Goal: Obtain resource: Download file/media

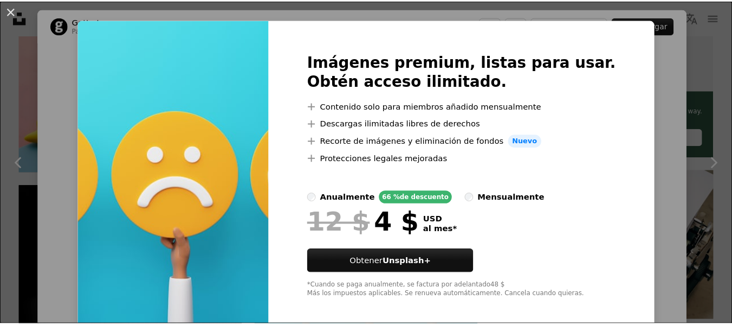
scroll to position [23, 0]
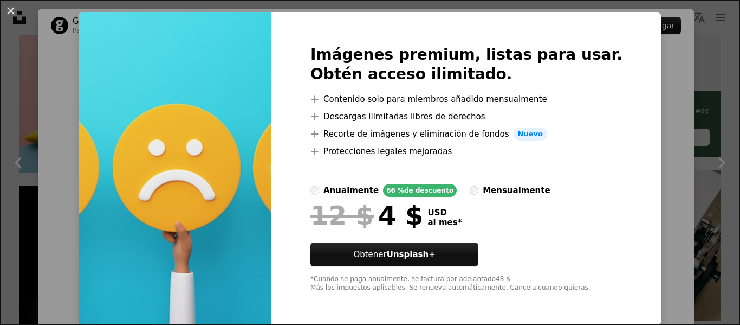
click at [634, 124] on div "An X shape Imágenes premium, listas para usar. Obtén acceso ilimitado. A plus s…" at bounding box center [370, 162] width 740 height 325
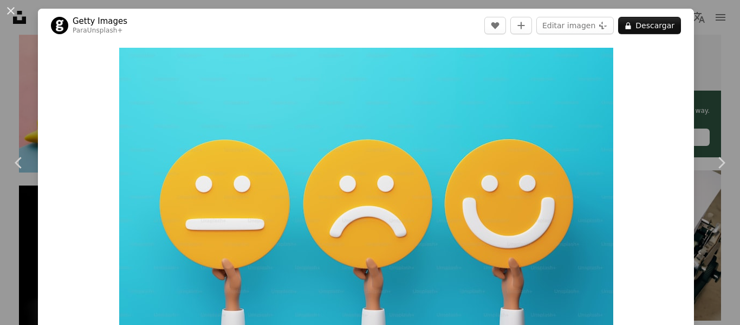
click at [701, 105] on div "An X shape Chevron left Chevron right Getty Images Para Unsplash+ A heart A plu…" at bounding box center [370, 162] width 740 height 325
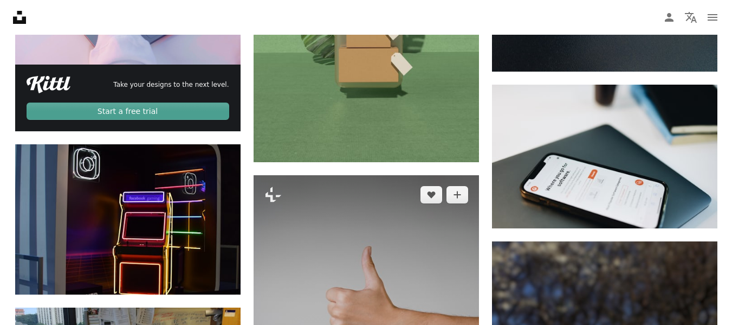
scroll to position [1952, 0]
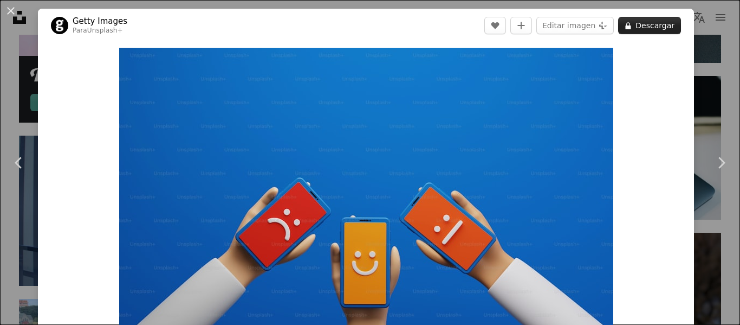
click at [642, 27] on button "A lock Descargar" at bounding box center [650, 25] width 63 height 17
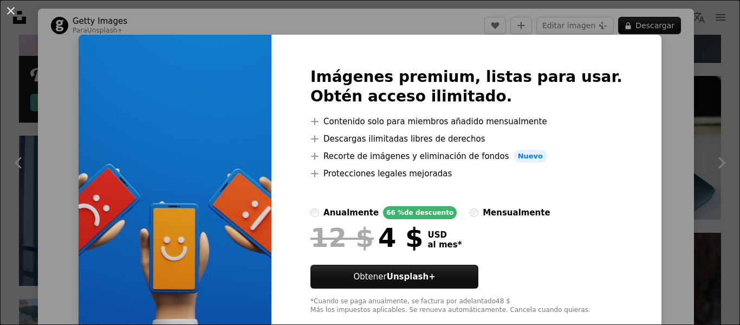
click at [714, 92] on div "An X shape Imágenes premium, listas para usar. Obtén acceso ilimitado. A plus s…" at bounding box center [370, 162] width 740 height 325
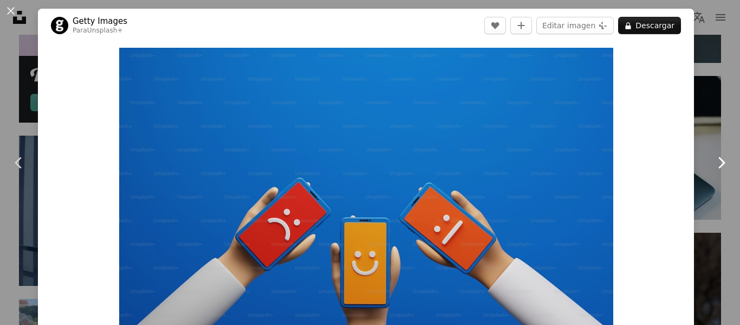
click at [722, 111] on link "Chevron right" at bounding box center [722, 163] width 38 height 104
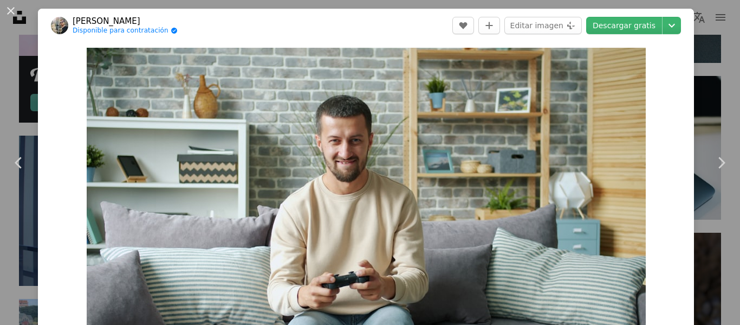
click at [709, 104] on div "An X shape Chevron left Chevron right [PERSON_NAME] Gariev Disponible para cont…" at bounding box center [370, 162] width 740 height 325
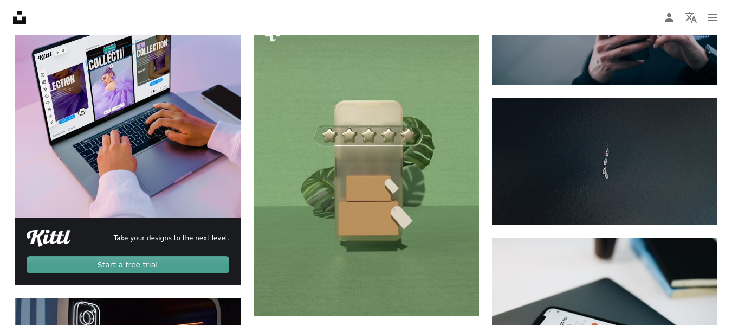
scroll to position [1789, 0]
